Goal: Navigation & Orientation: Find specific page/section

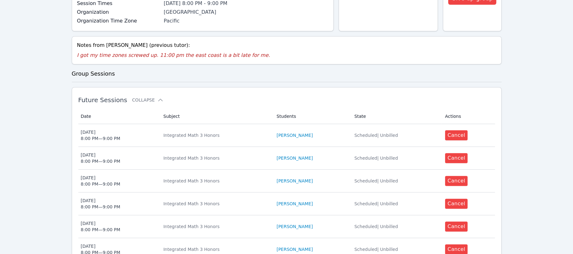
scroll to position [208, 0]
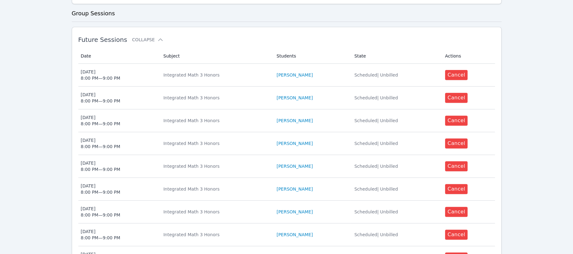
click at [157, 39] on icon at bounding box center [160, 40] width 6 height 6
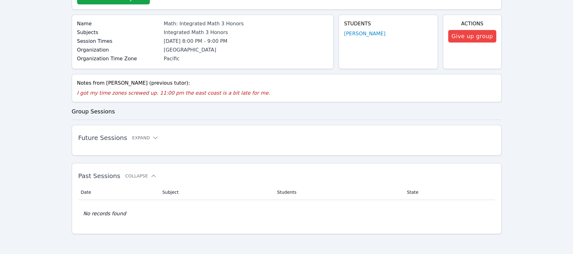
scroll to position [110, 0]
click at [152, 136] on icon at bounding box center [155, 138] width 6 height 6
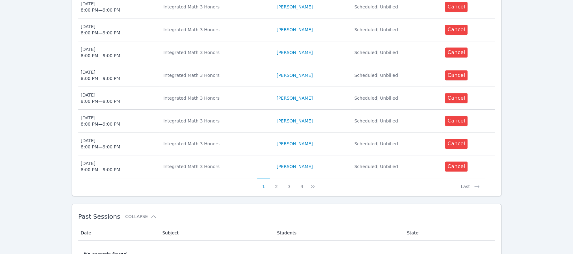
scroll to position [361, 0]
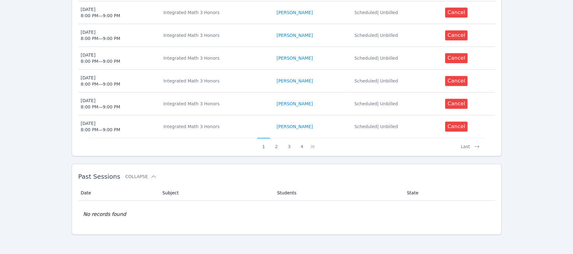
click at [301, 145] on button "4" at bounding box center [301, 144] width 13 height 12
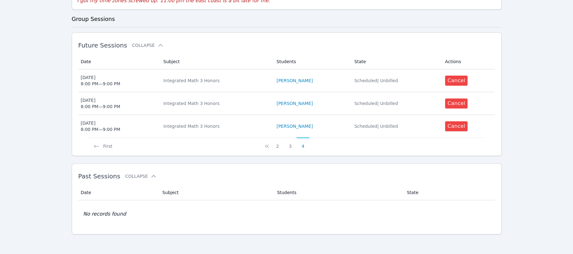
scroll to position [0, 0]
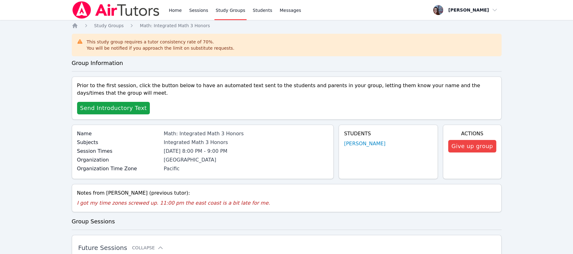
click at [105, 106] on span "Send Introductory Text" at bounding box center [113, 108] width 67 height 9
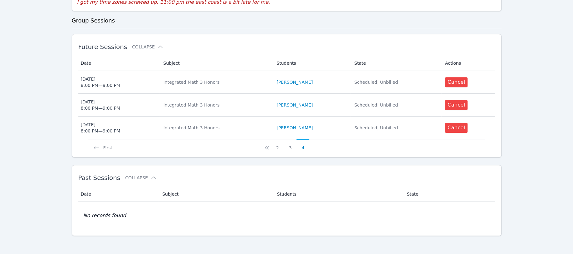
scroll to position [223, 0]
click at [106, 144] on button "First" at bounding box center [102, 144] width 29 height 12
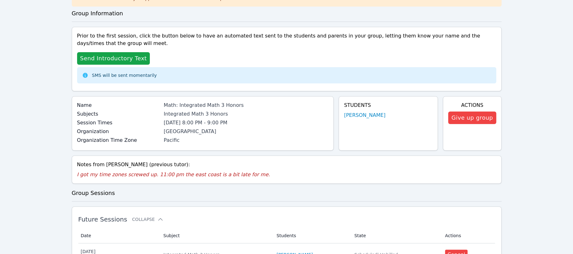
scroll to position [0, 0]
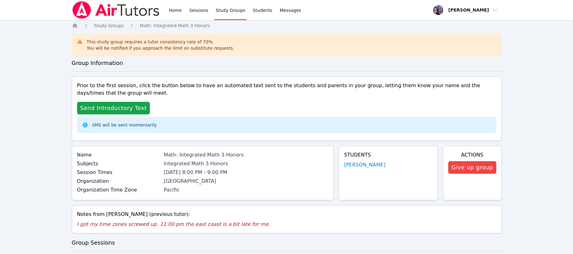
click at [352, 165] on link "[PERSON_NAME]" at bounding box center [365, 164] width 42 height 7
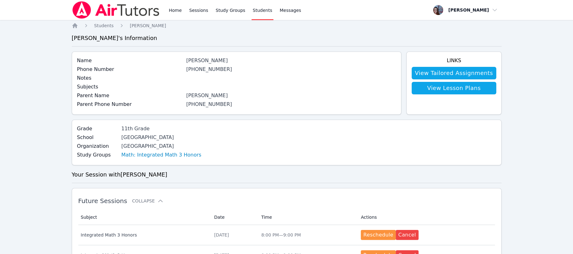
click at [454, 72] on link "View Tailored Assignments" at bounding box center [454, 73] width 84 height 12
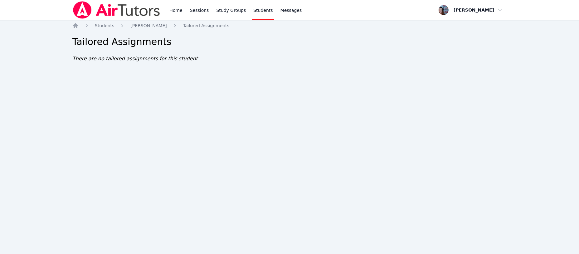
click at [141, 24] on span "[PERSON_NAME]" at bounding box center [148, 25] width 36 height 5
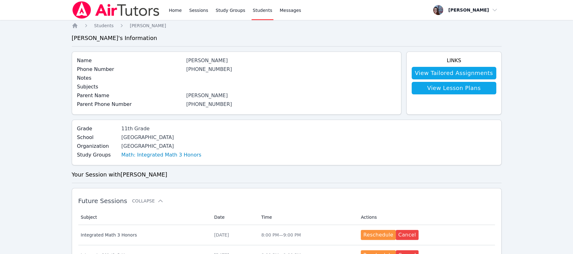
click at [449, 86] on link "View Lesson Plans" at bounding box center [454, 88] width 84 height 12
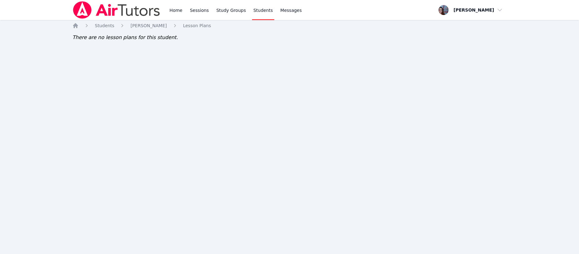
click at [140, 25] on span "[PERSON_NAME]" at bounding box center [148, 25] width 36 height 5
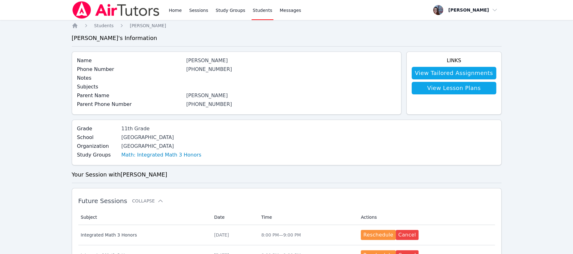
click at [256, 8] on link "Students" at bounding box center [263, 10] width 22 height 20
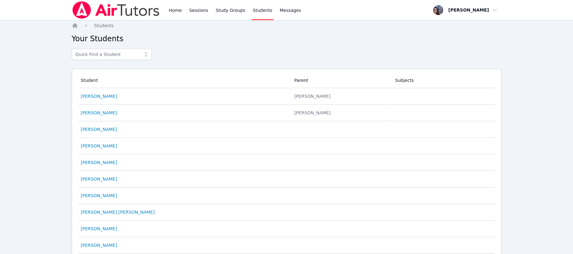
click at [227, 9] on link "Study Groups" at bounding box center [230, 10] width 32 height 20
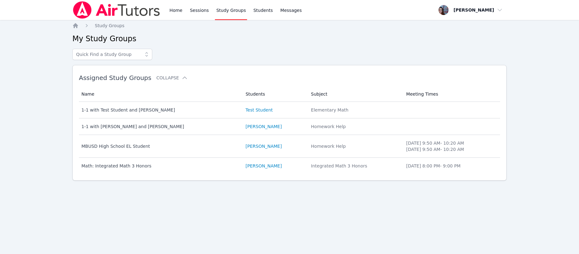
drag, startPoint x: 127, startPoint y: 109, endPoint x: 292, endPoint y: 37, distance: 180.6
click at [292, 37] on h2 "My Study Groups" at bounding box center [289, 39] width 434 height 10
